Goal: Transaction & Acquisition: Download file/media

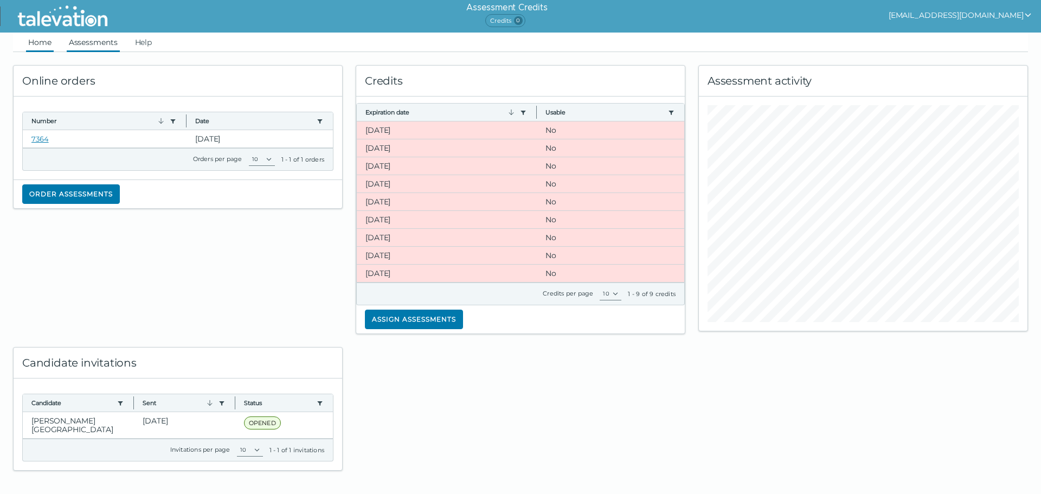
click at [99, 45] on link "Assessments" at bounding box center [93, 43] width 53 height 20
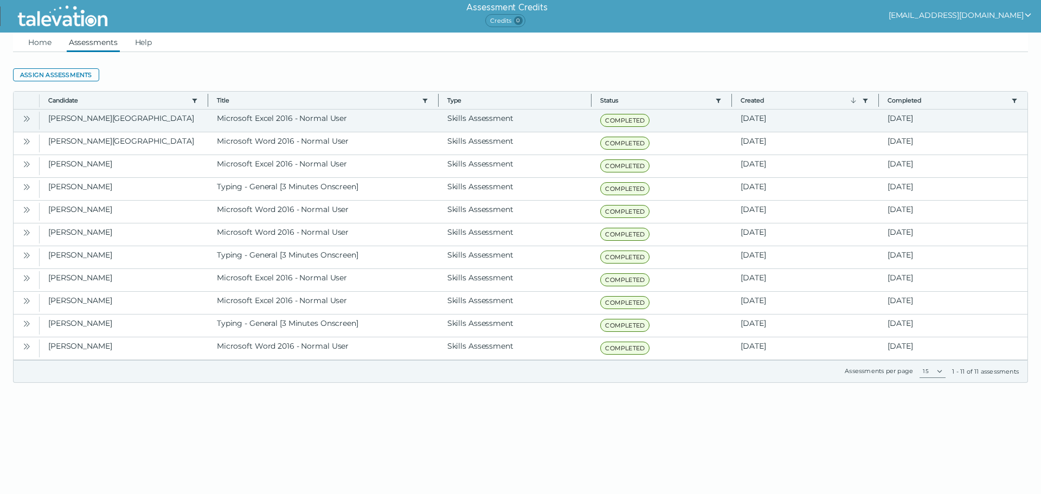
click at [30, 120] on icon "Open" at bounding box center [26, 118] width 9 height 9
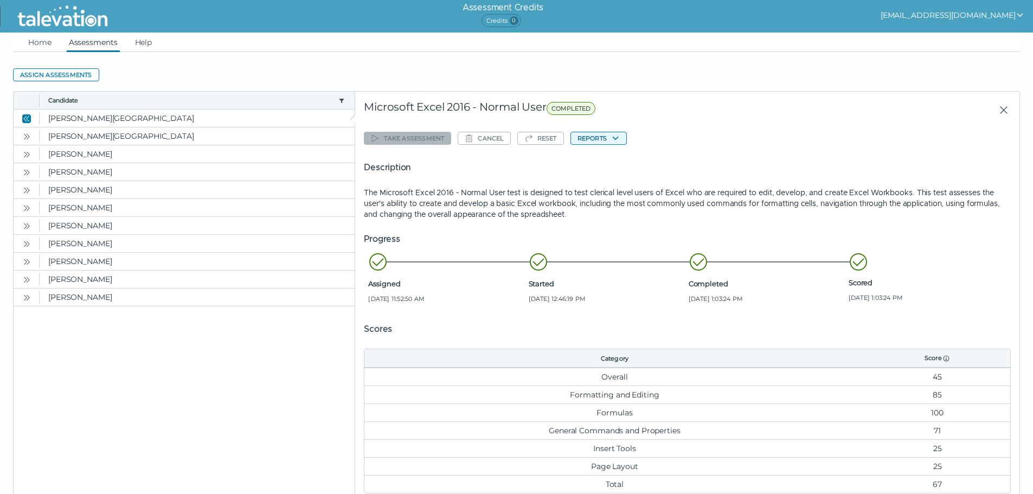
click at [610, 139] on button "Reports" at bounding box center [598, 138] width 56 height 13
click at [617, 156] on button "Microsoft Excel 2016 - Normal User" at bounding box center [639, 159] width 136 height 13
click at [28, 136] on icon "Open" at bounding box center [26, 136] width 9 height 9
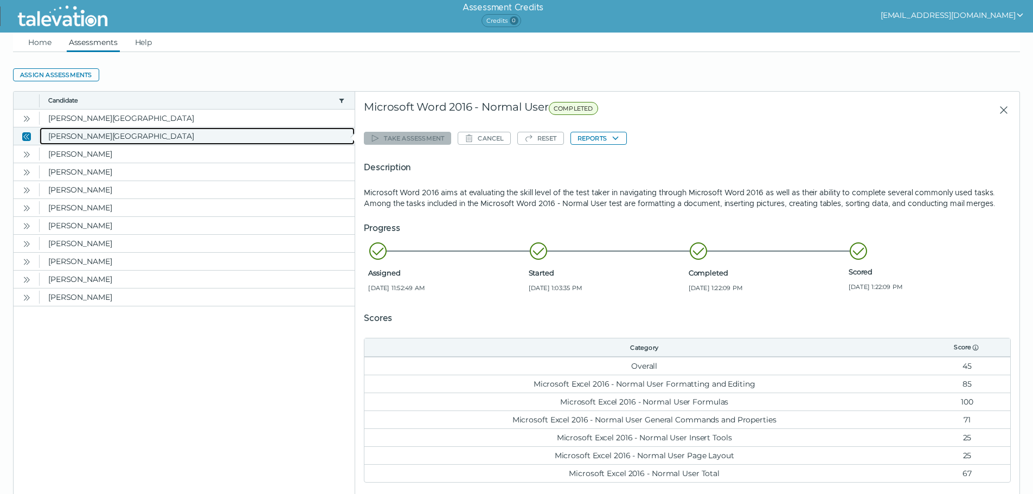
click at [80, 137] on clr-dg-cell "[PERSON_NAME][GEOGRAPHIC_DATA]" at bounding box center [197, 135] width 315 height 17
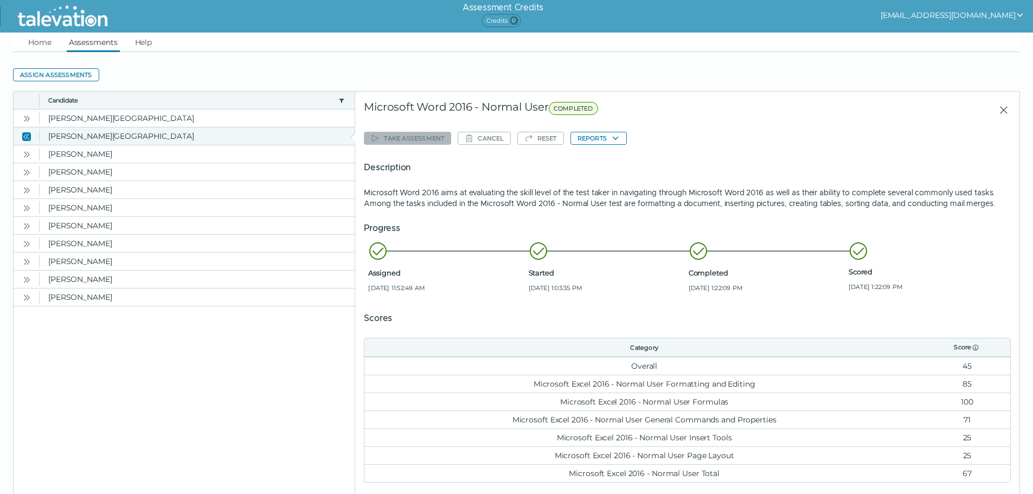
click at [25, 133] on icon "Close" at bounding box center [26, 136] width 9 height 9
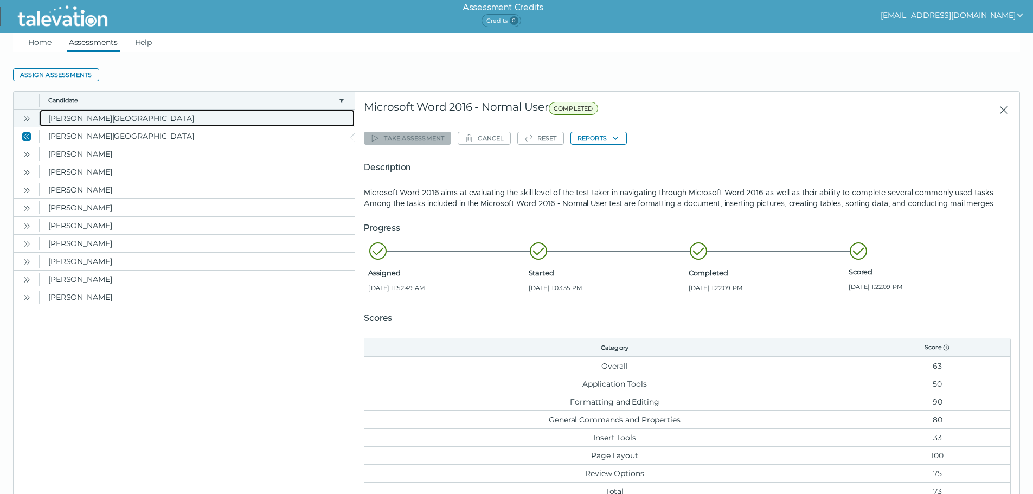
click at [73, 120] on clr-dg-cell "[PERSON_NAME][GEOGRAPHIC_DATA]" at bounding box center [197, 118] width 315 height 17
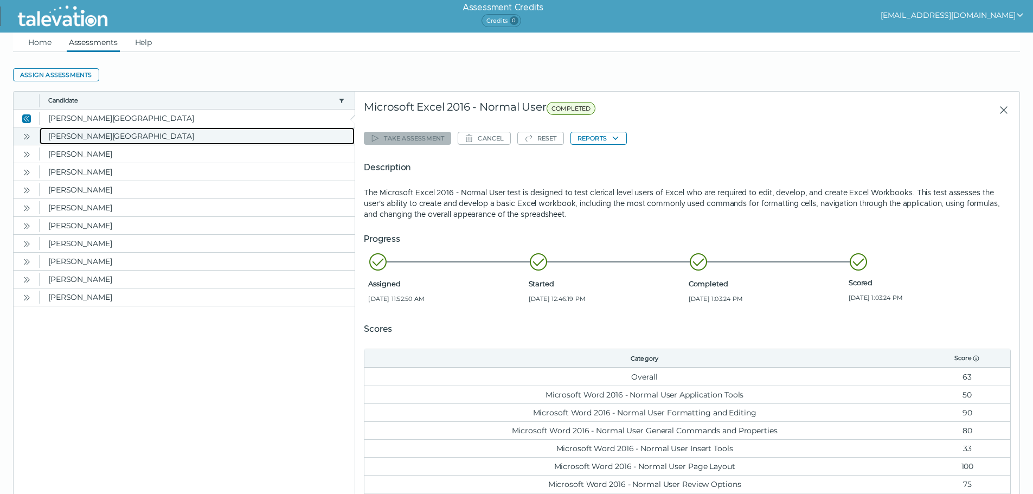
click at [73, 131] on clr-dg-cell "[PERSON_NAME][GEOGRAPHIC_DATA]" at bounding box center [197, 135] width 315 height 17
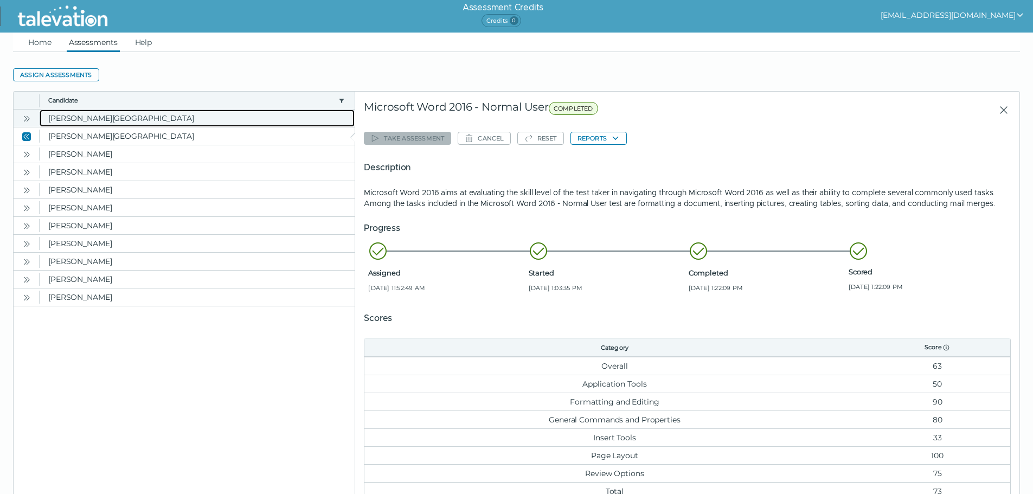
click at [84, 120] on clr-dg-cell "[PERSON_NAME][GEOGRAPHIC_DATA]" at bounding box center [197, 118] width 315 height 17
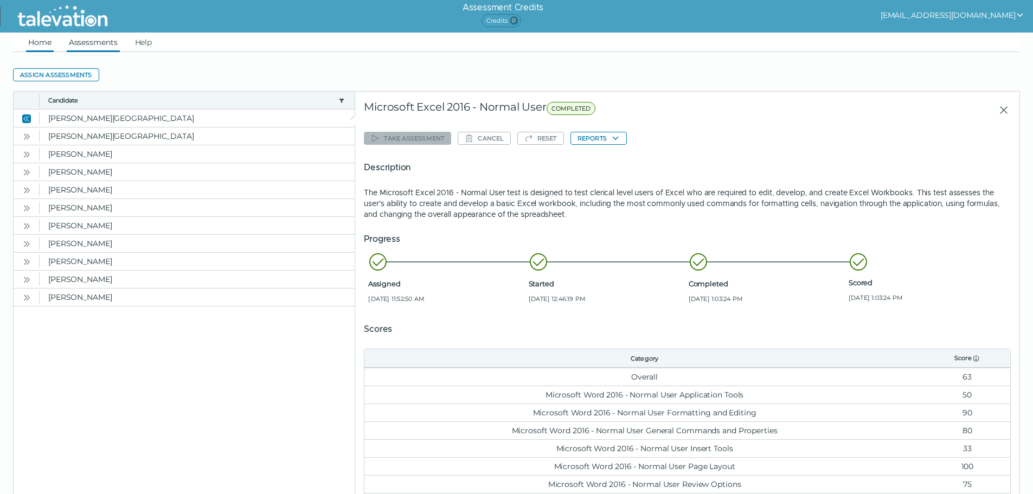
click at [44, 47] on link "Home" at bounding box center [40, 43] width 28 height 20
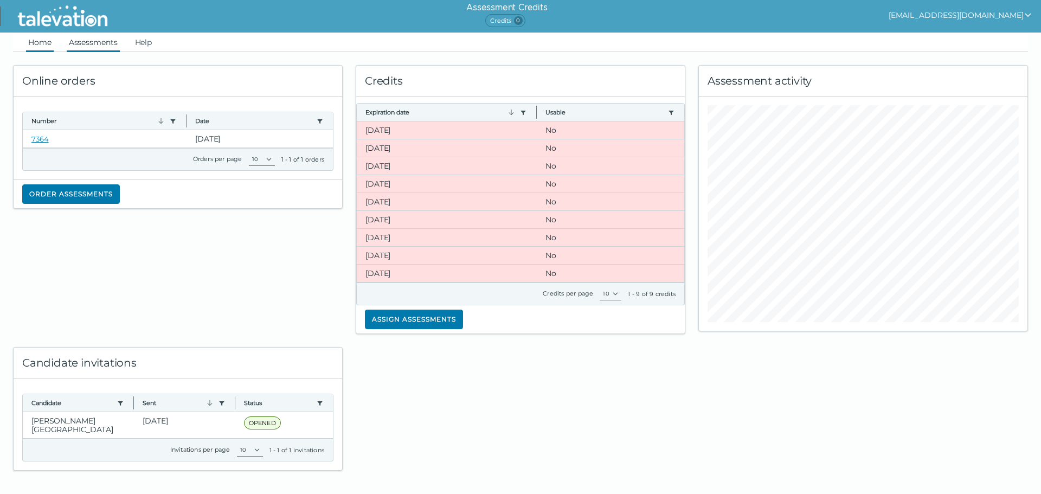
click at [106, 48] on link "Assessments" at bounding box center [93, 43] width 53 height 20
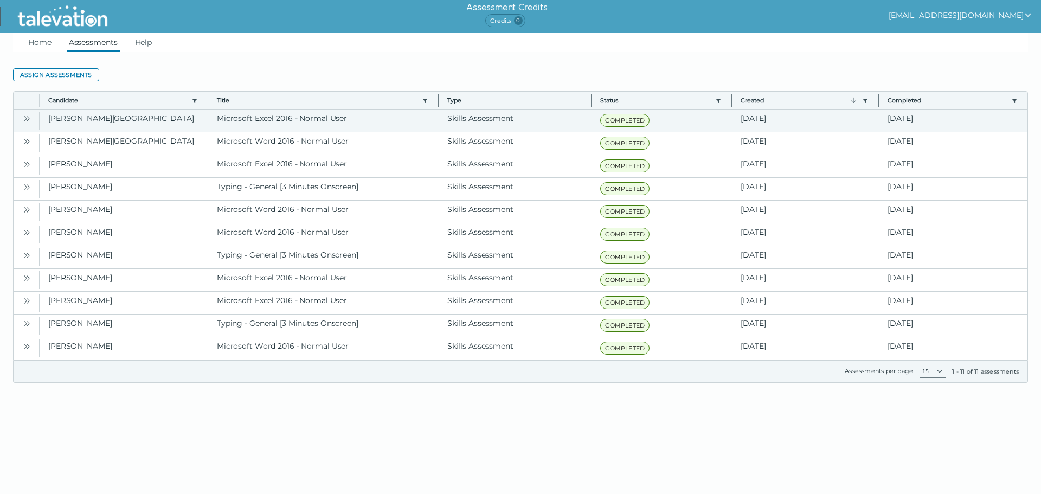
click at [29, 118] on icon "Open" at bounding box center [28, 118] width 3 height 6
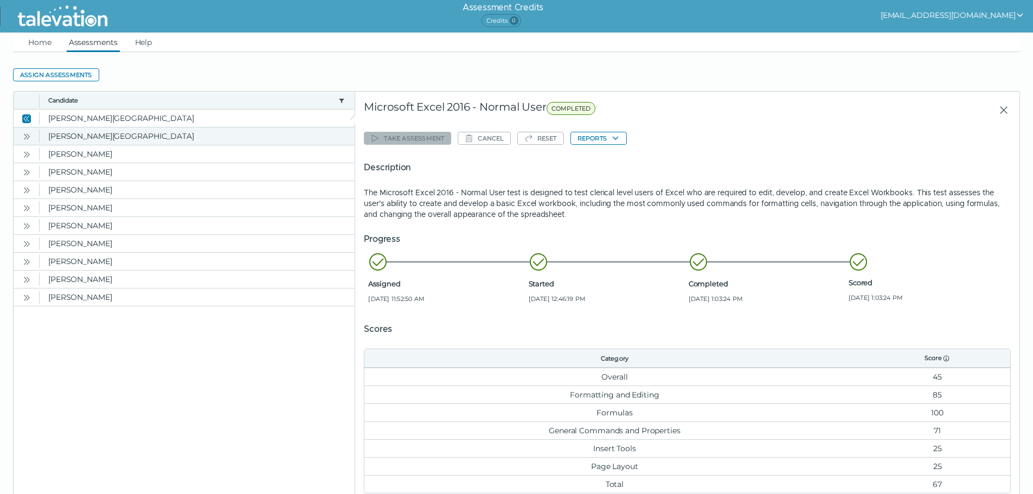
click at [25, 139] on icon "Open" at bounding box center [25, 136] width 3 height 6
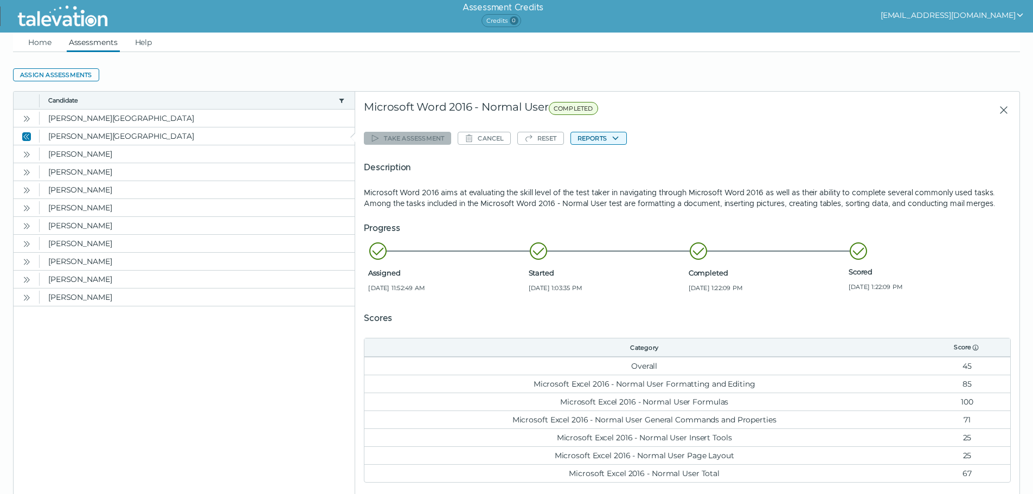
click at [600, 137] on button "Reports" at bounding box center [598, 138] width 56 height 13
click at [613, 163] on button "Microsoft Word 2016 - Normal User" at bounding box center [639, 159] width 136 height 13
click at [832, 125] on clr-dg-detail-body "Take assessment Cancel Reset Reports Description Microsoft Word 2016 aims at ev…" at bounding box center [687, 305] width 647 height 371
click at [285, 446] on clr-dg-placeholder at bounding box center [185, 407] width 342 height 202
